Goal: Navigation & Orientation: Find specific page/section

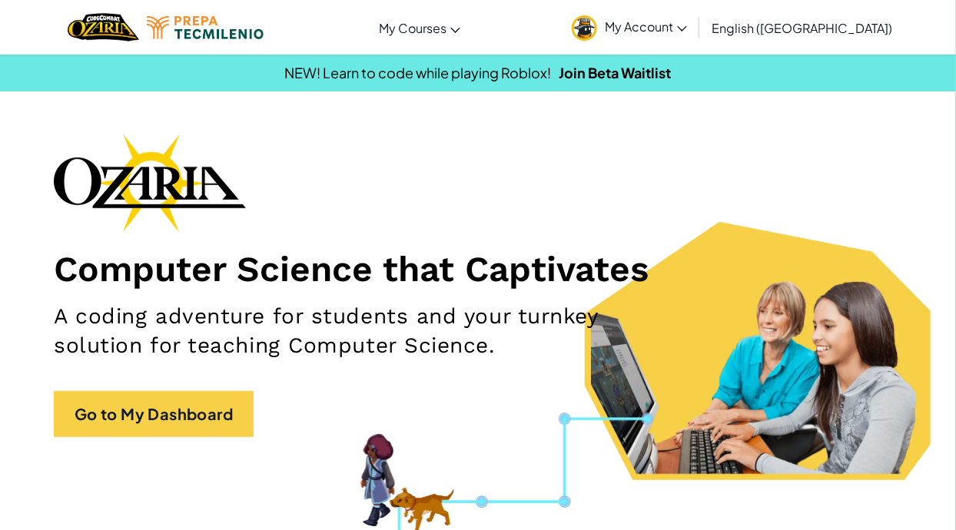
click at [687, 31] on span "My Account" at bounding box center [646, 26] width 82 height 16
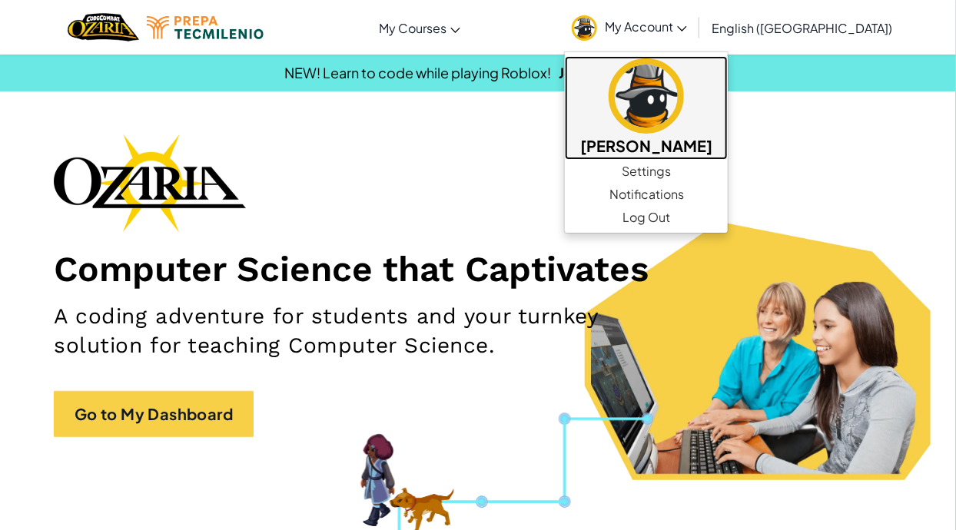
click at [684, 121] on img at bounding box center [645, 95] width 75 height 75
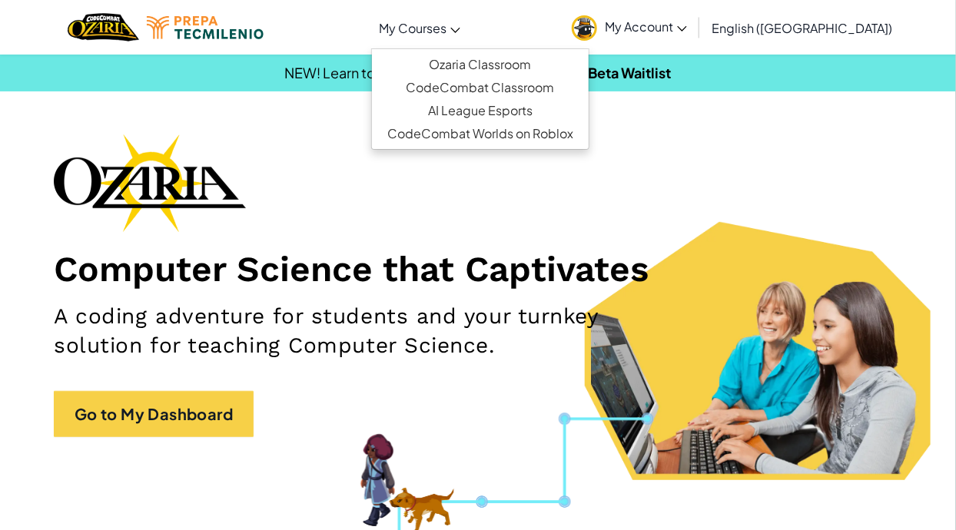
click at [446, 26] on span "My Courses" at bounding box center [413, 28] width 68 height 16
click at [532, 254] on h1 "Computer Science that Captivates" at bounding box center [478, 268] width 848 height 43
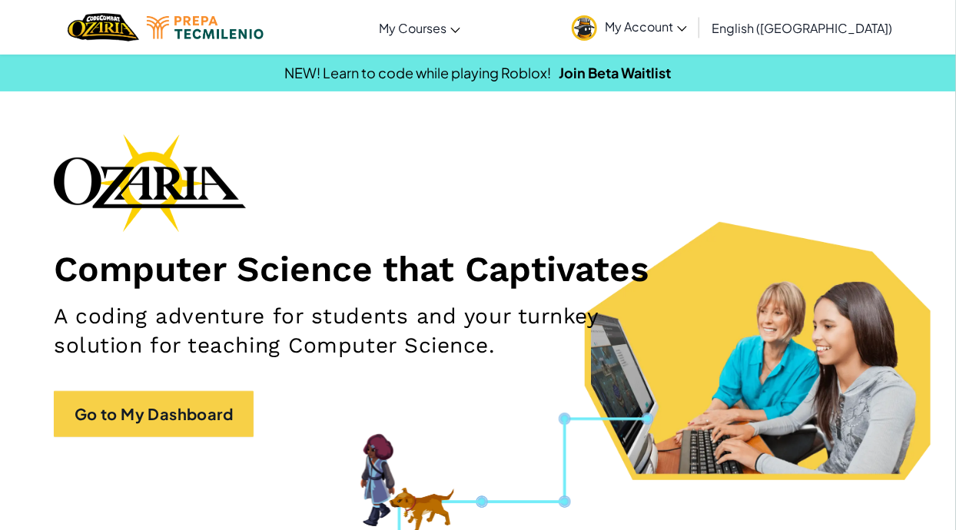
click at [214, 449] on div "Computer Science that Captivates A coding adventure for students and your turnk…" at bounding box center [478, 293] width 848 height 319
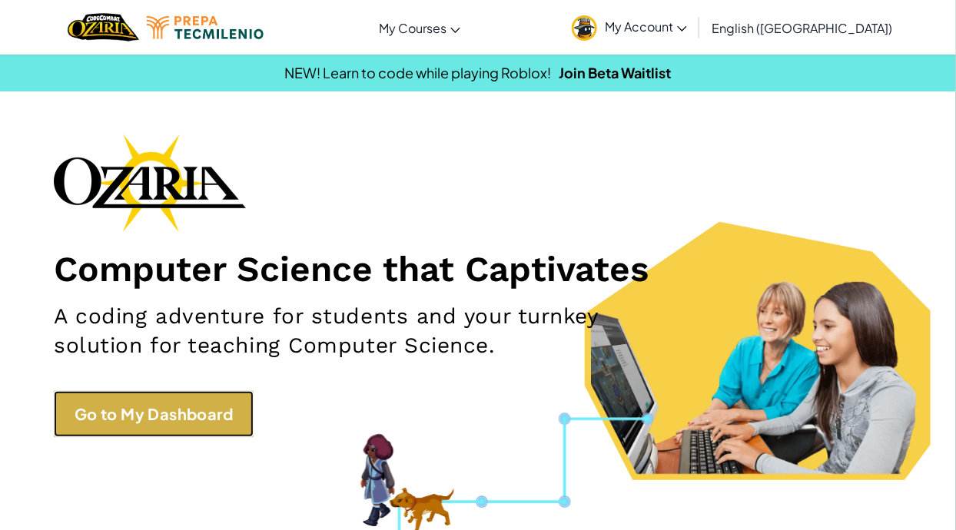
click at [234, 415] on link "Go to My Dashboard" at bounding box center [154, 414] width 200 height 46
